Goal: Task Accomplishment & Management: Complete application form

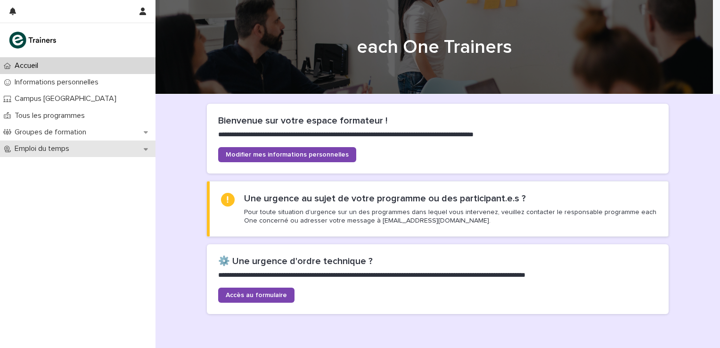
click at [147, 150] on icon at bounding box center [146, 149] width 4 height 7
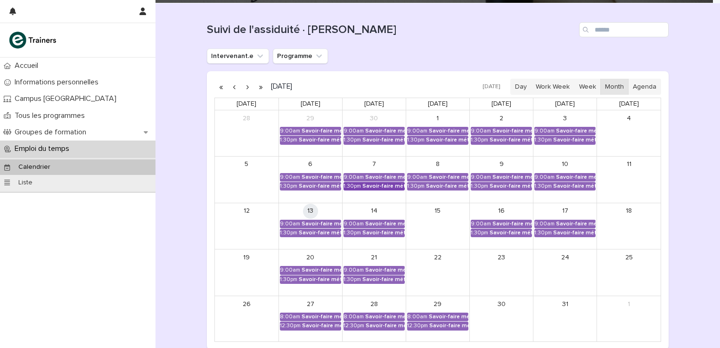
scroll to position [94, 0]
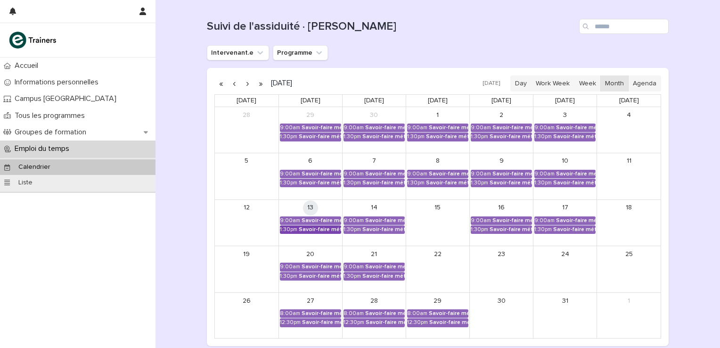
click at [311, 230] on div "Savoir-faire métier - Préparation au CCP2" at bounding box center [320, 229] width 42 height 7
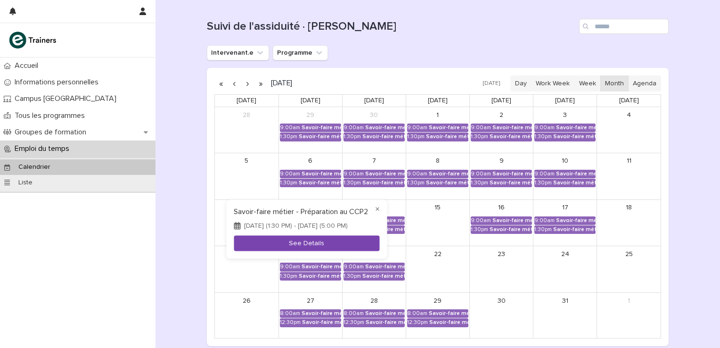
click at [311, 242] on button "See Details" at bounding box center [307, 243] width 146 height 16
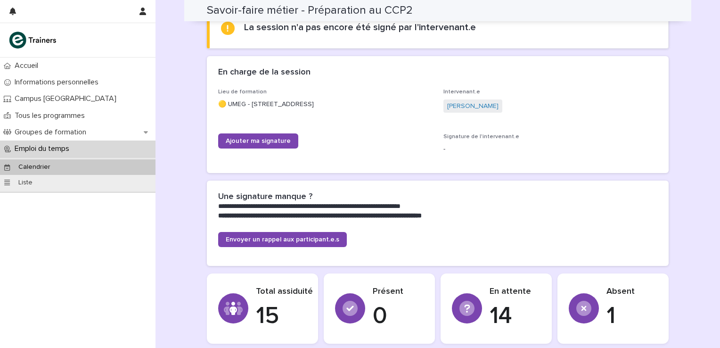
scroll to position [125, 0]
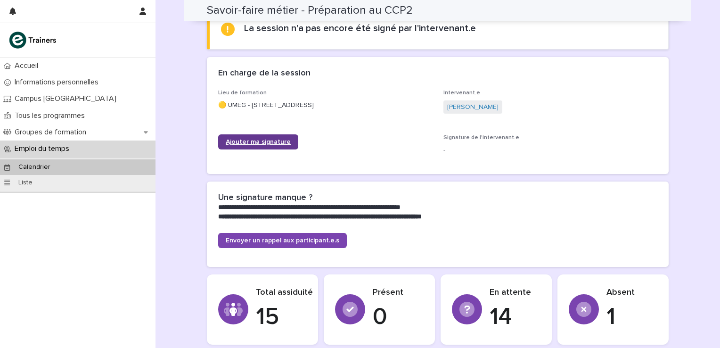
click at [256, 139] on span "Ajouter ma signature" at bounding box center [258, 142] width 65 height 7
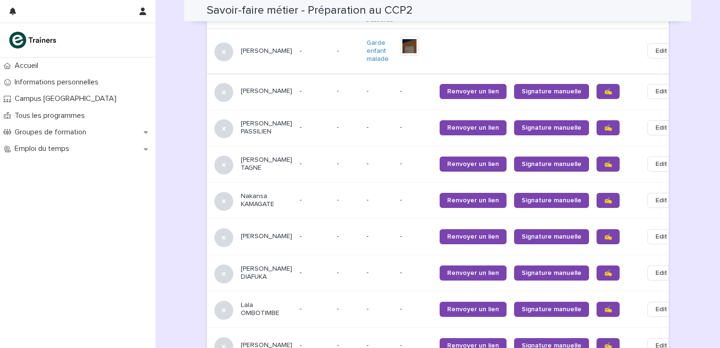
scroll to position [588, 0]
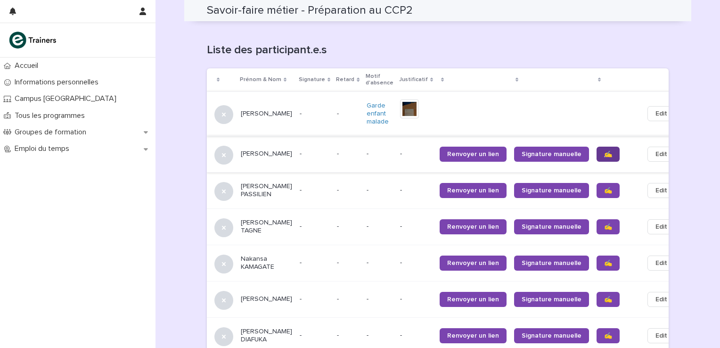
click at [604, 151] on span "✍️" at bounding box center [608, 154] width 8 height 7
click at [604, 187] on span "✍️" at bounding box center [608, 190] width 8 height 7
click at [604, 223] on span "✍️" at bounding box center [608, 226] width 8 height 7
click at [597, 255] on link "✍️" at bounding box center [608, 262] width 23 height 15
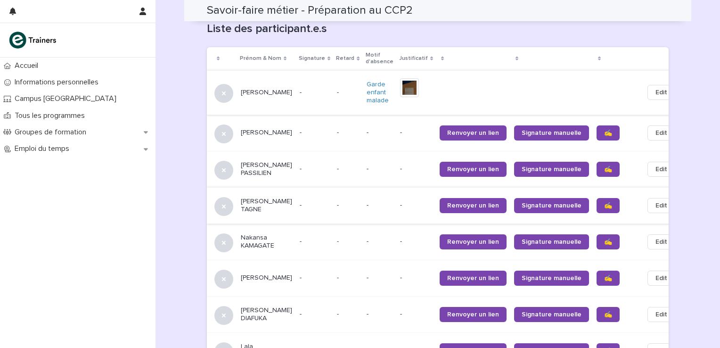
scroll to position [619, 0]
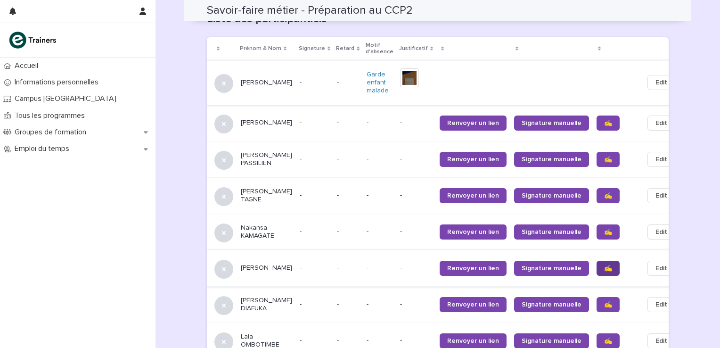
click at [604, 266] on span "✍️" at bounding box center [608, 268] width 8 height 7
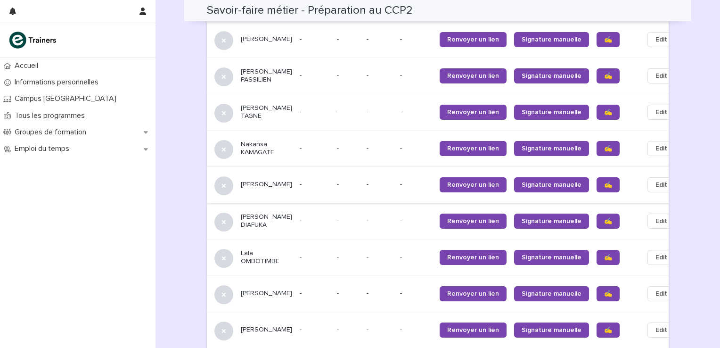
scroll to position [713, 0]
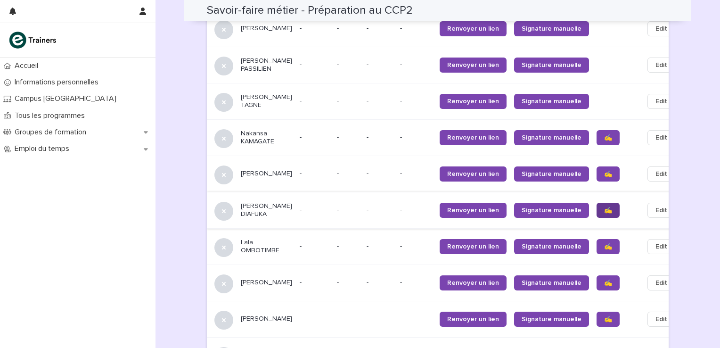
click at [604, 213] on span "✍️" at bounding box center [608, 210] width 8 height 7
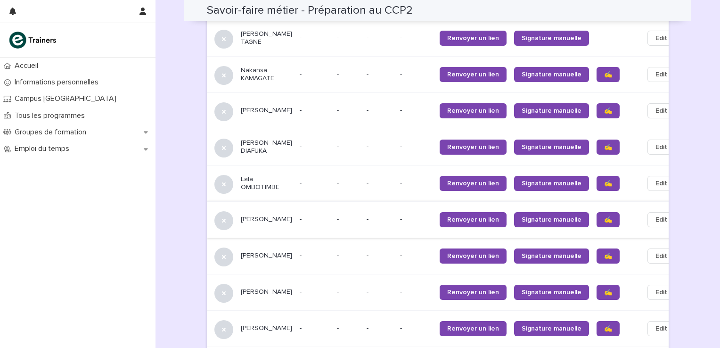
scroll to position [807, 0]
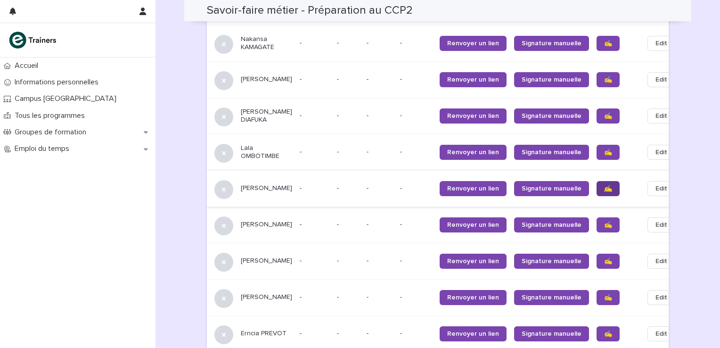
click at [604, 192] on span "✍️" at bounding box center [608, 188] width 8 height 7
click at [604, 228] on span "✍️" at bounding box center [608, 225] width 8 height 7
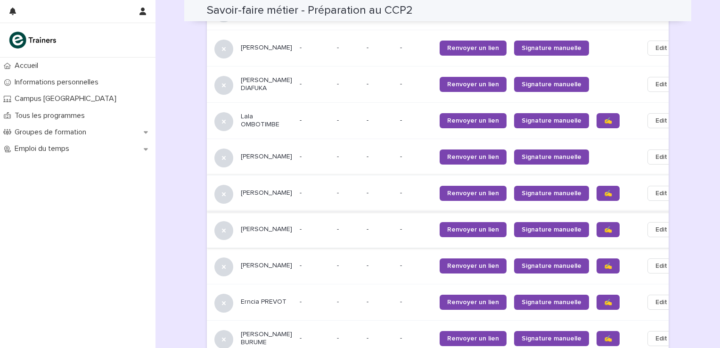
scroll to position [870, 0]
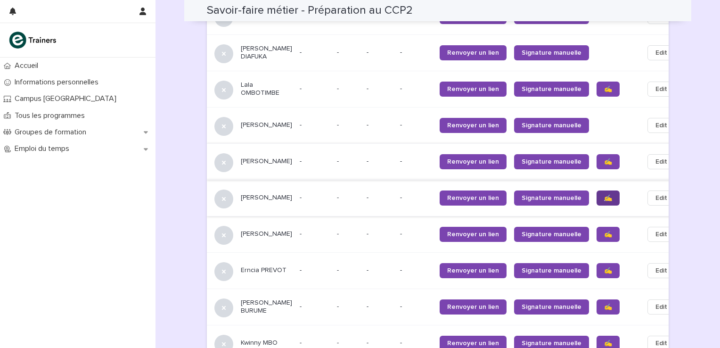
click at [604, 201] on span "✍️" at bounding box center [608, 198] width 8 height 7
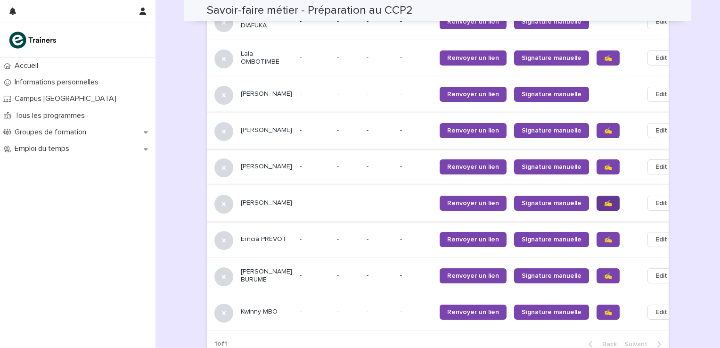
click at [604, 206] on span "✍️" at bounding box center [608, 203] width 8 height 7
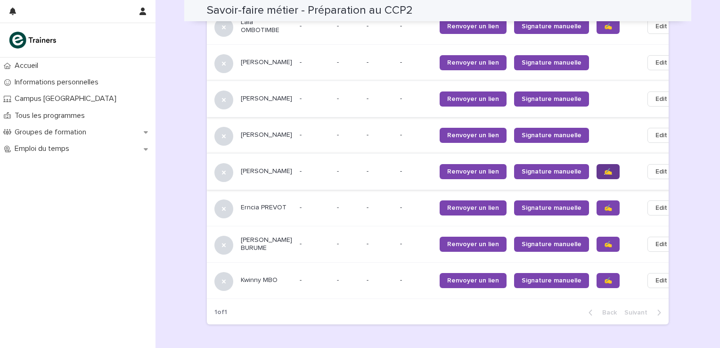
click at [604, 175] on span "✍️" at bounding box center [608, 171] width 8 height 7
click at [604, 247] on span "✍️" at bounding box center [608, 244] width 8 height 7
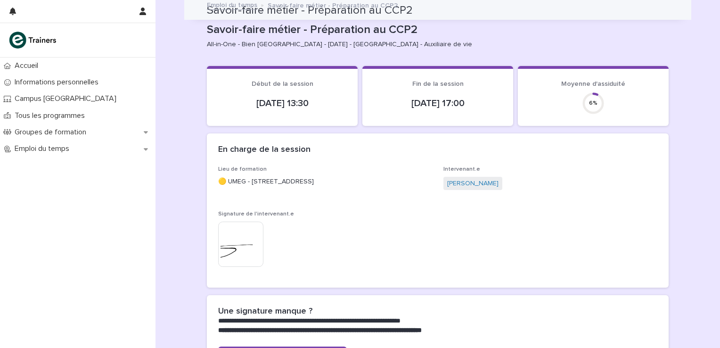
scroll to position [0, 0]
